Goal: Transaction & Acquisition: Purchase product/service

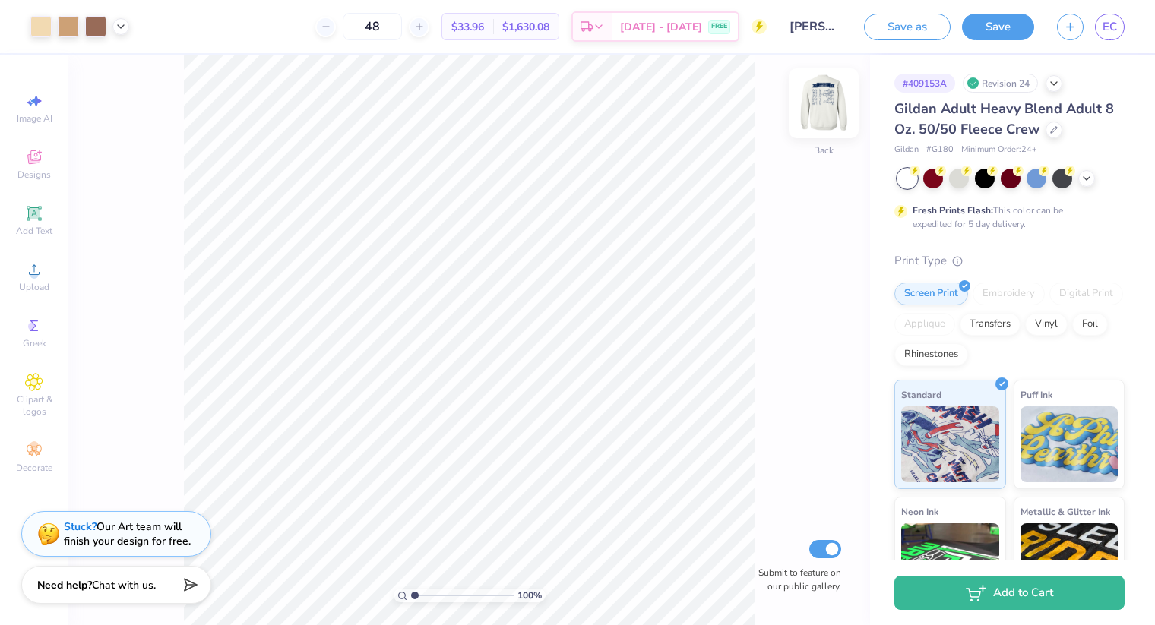
click at [825, 115] on img at bounding box center [823, 103] width 61 height 61
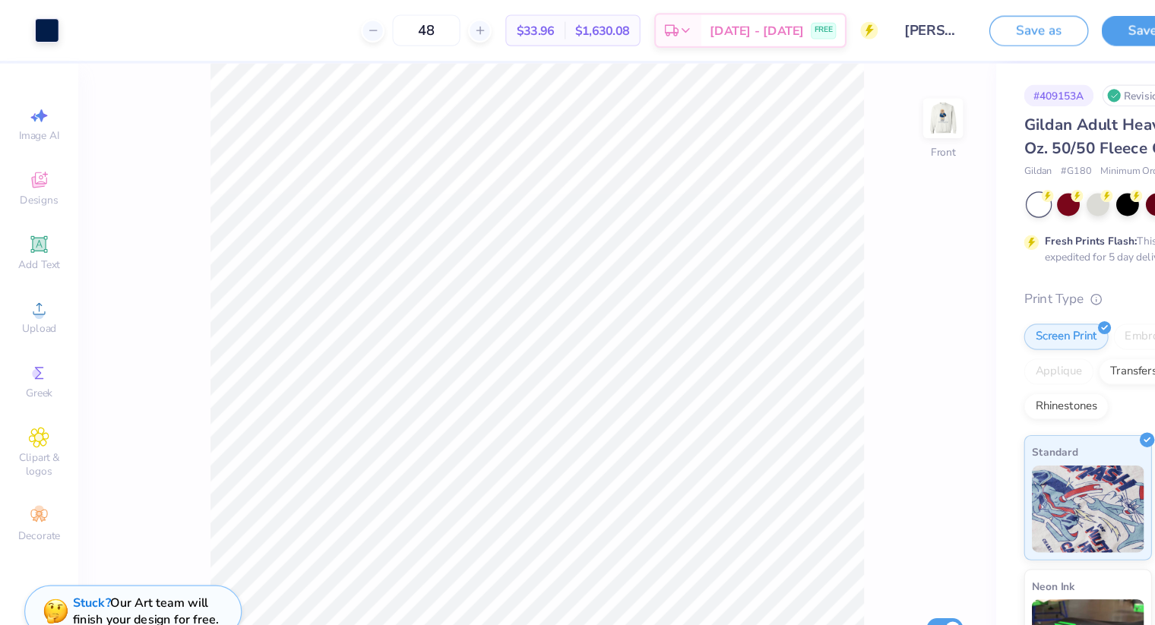
click at [67, 577] on div "Art colors 48 $33.96 Per Item $1,630.08 Total Est. Delivery [DATE] - [DATE] FRE…" at bounding box center [577, 312] width 1155 height 625
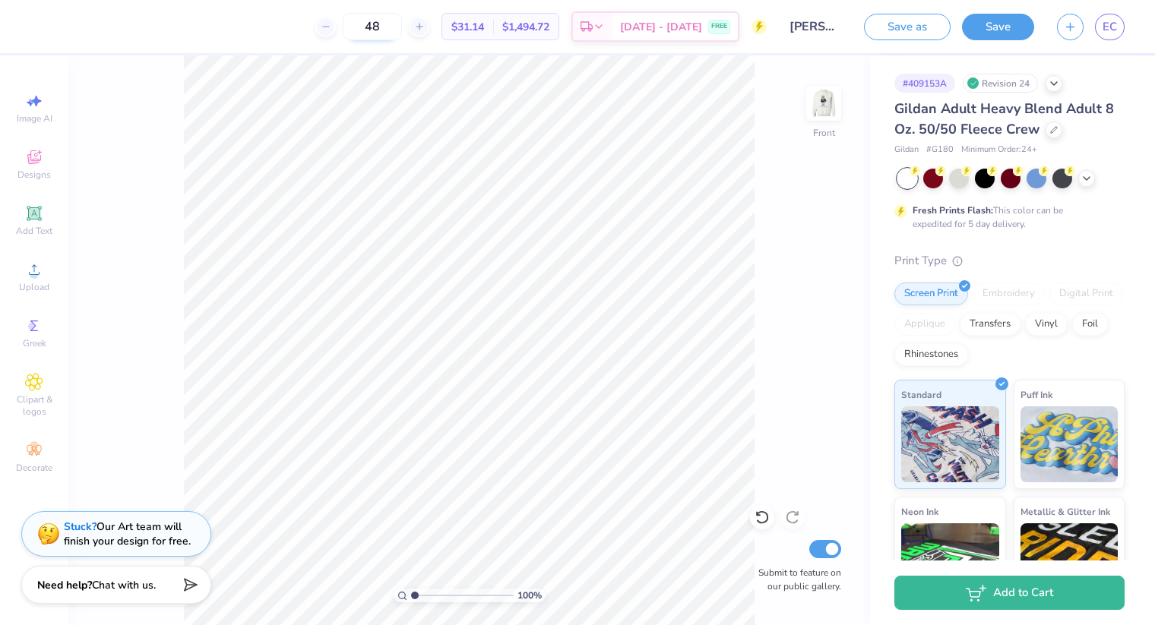
click at [402, 28] on input "48" at bounding box center [372, 26] width 59 height 27
type input "4"
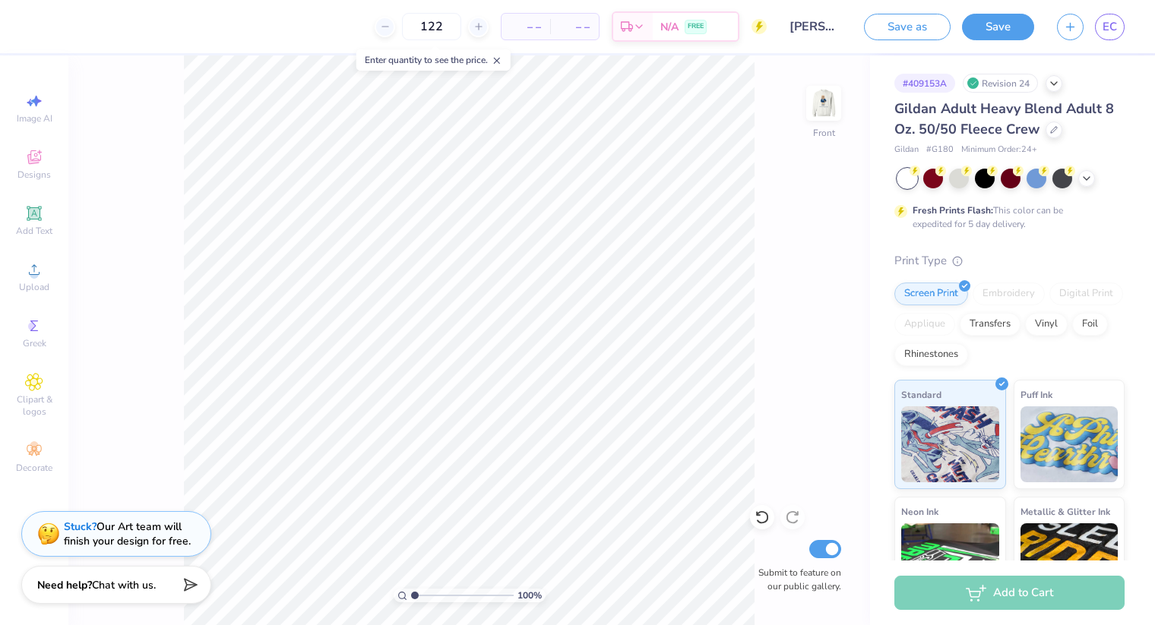
type input "122"
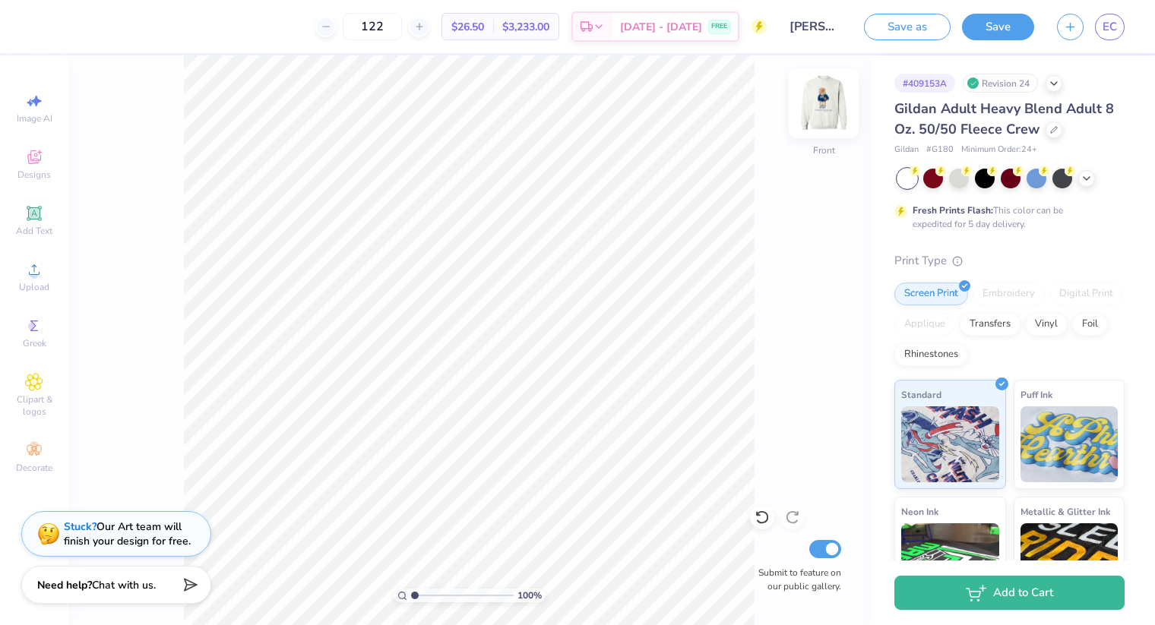
click at [822, 97] on img at bounding box center [823, 103] width 61 height 61
click at [1105, 34] on span "EC" at bounding box center [1110, 26] width 14 height 17
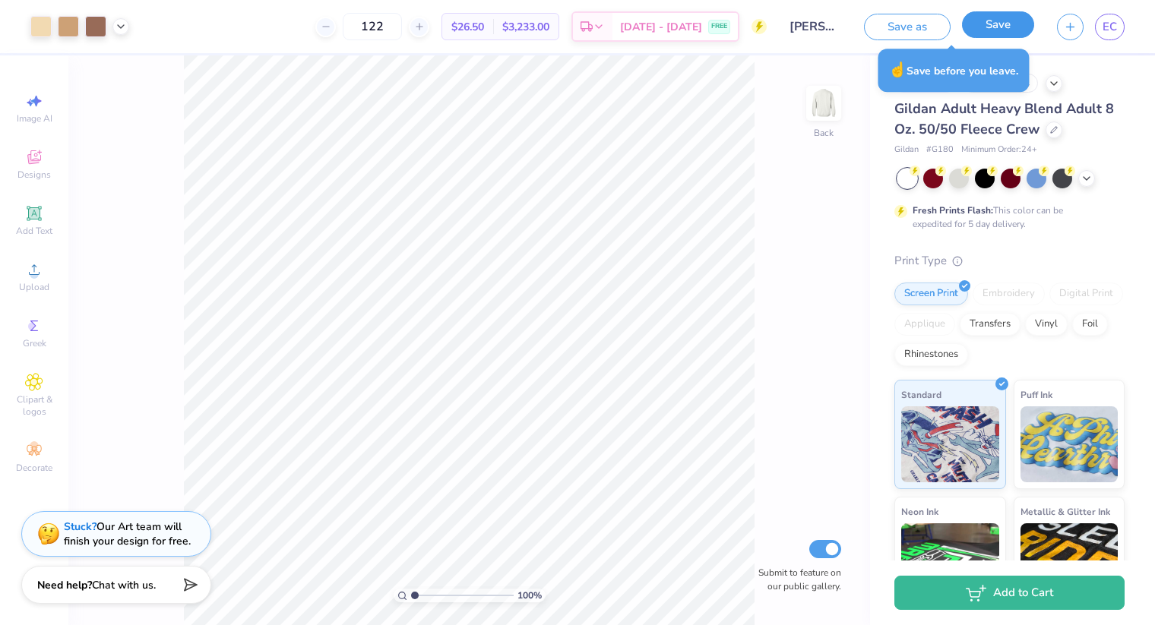
click at [998, 23] on button "Save" at bounding box center [998, 24] width 72 height 27
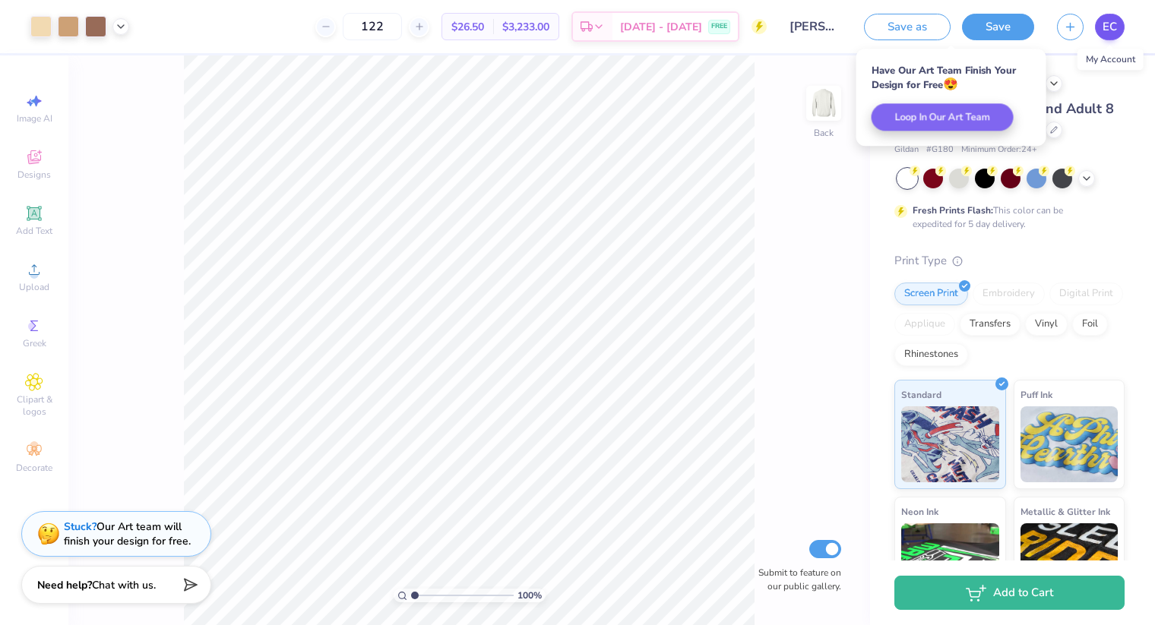
click at [1109, 24] on body "Art colors 122 $26.50 Per Item $3,233.00 Total Est. Delivery [DATE] - [DATE] FR…" at bounding box center [577, 312] width 1155 height 625
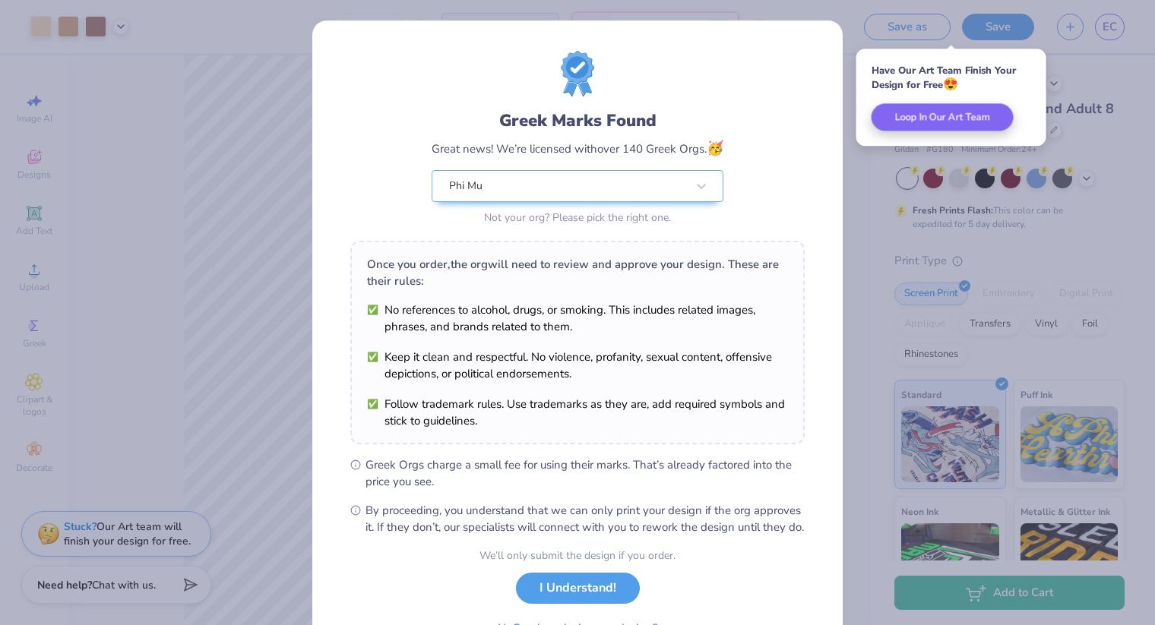
scroll to position [82, 0]
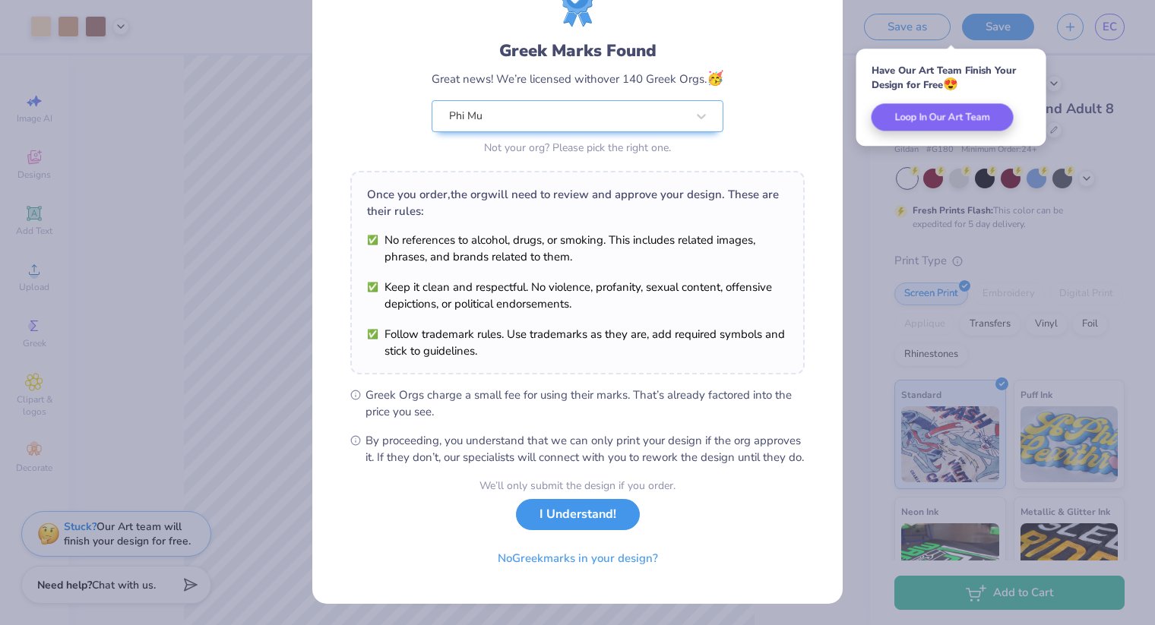
click at [547, 525] on button "I Understand!" at bounding box center [578, 514] width 124 height 31
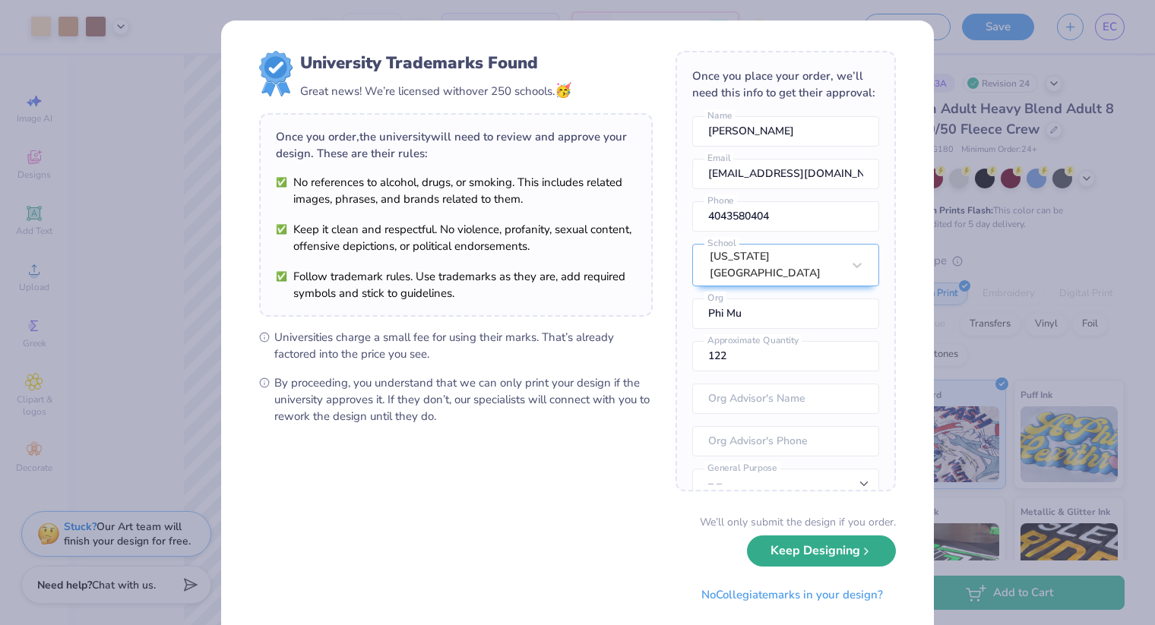
click at [818, 564] on button "Keep Designing" at bounding box center [821, 551] width 149 height 31
